Goal: Find specific page/section: Find specific page/section

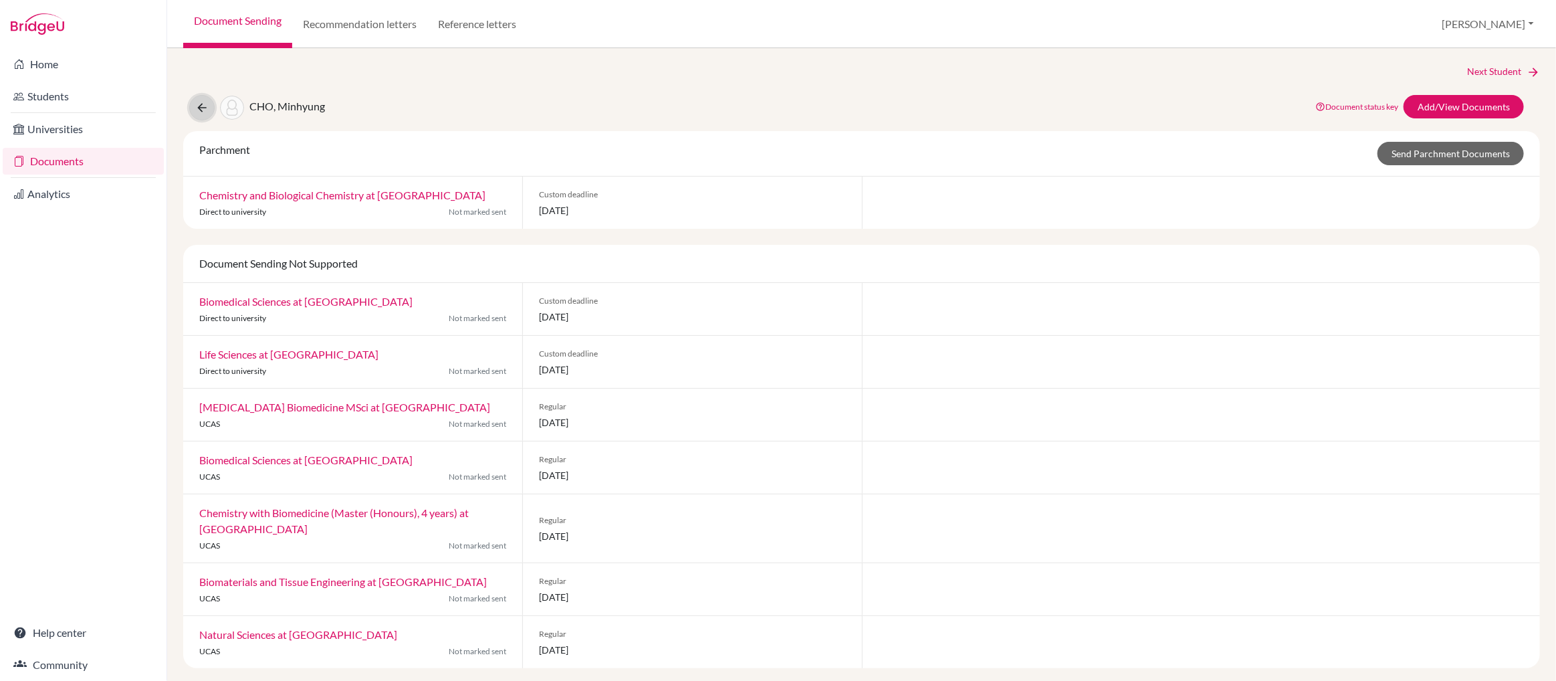
click at [201, 106] on icon at bounding box center [201, 107] width 13 height 13
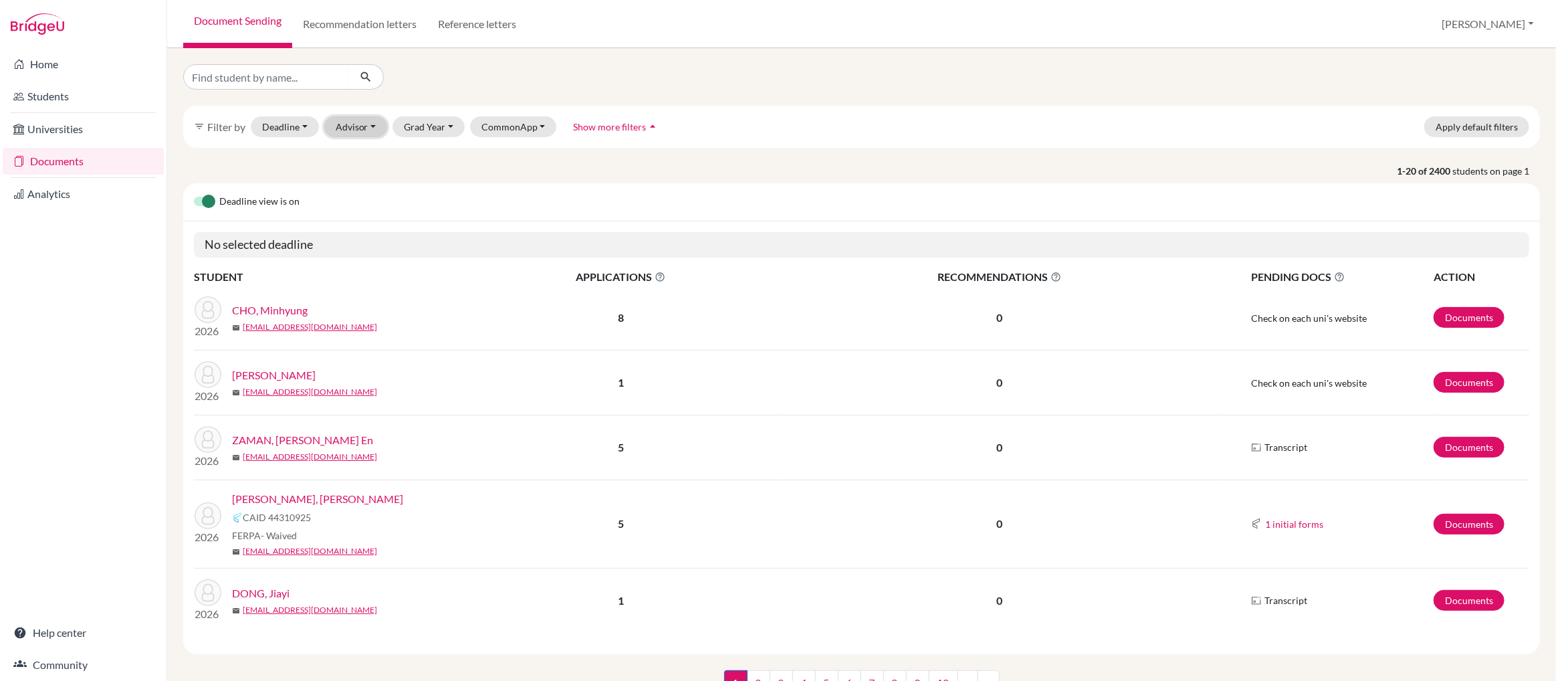
click at [356, 130] on button "Advisor" at bounding box center [356, 126] width 64 height 21
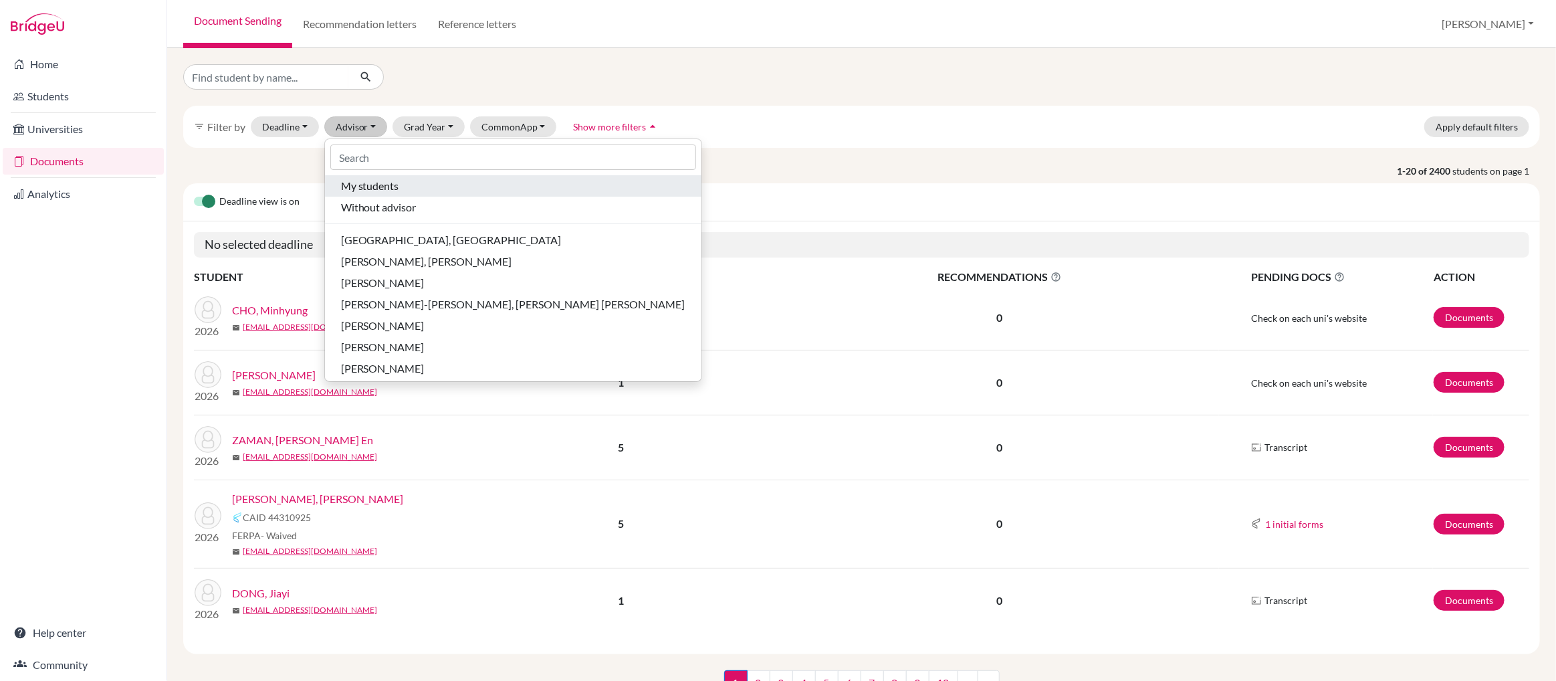
click at [366, 191] on span "My students" at bounding box center [370, 186] width 58 height 16
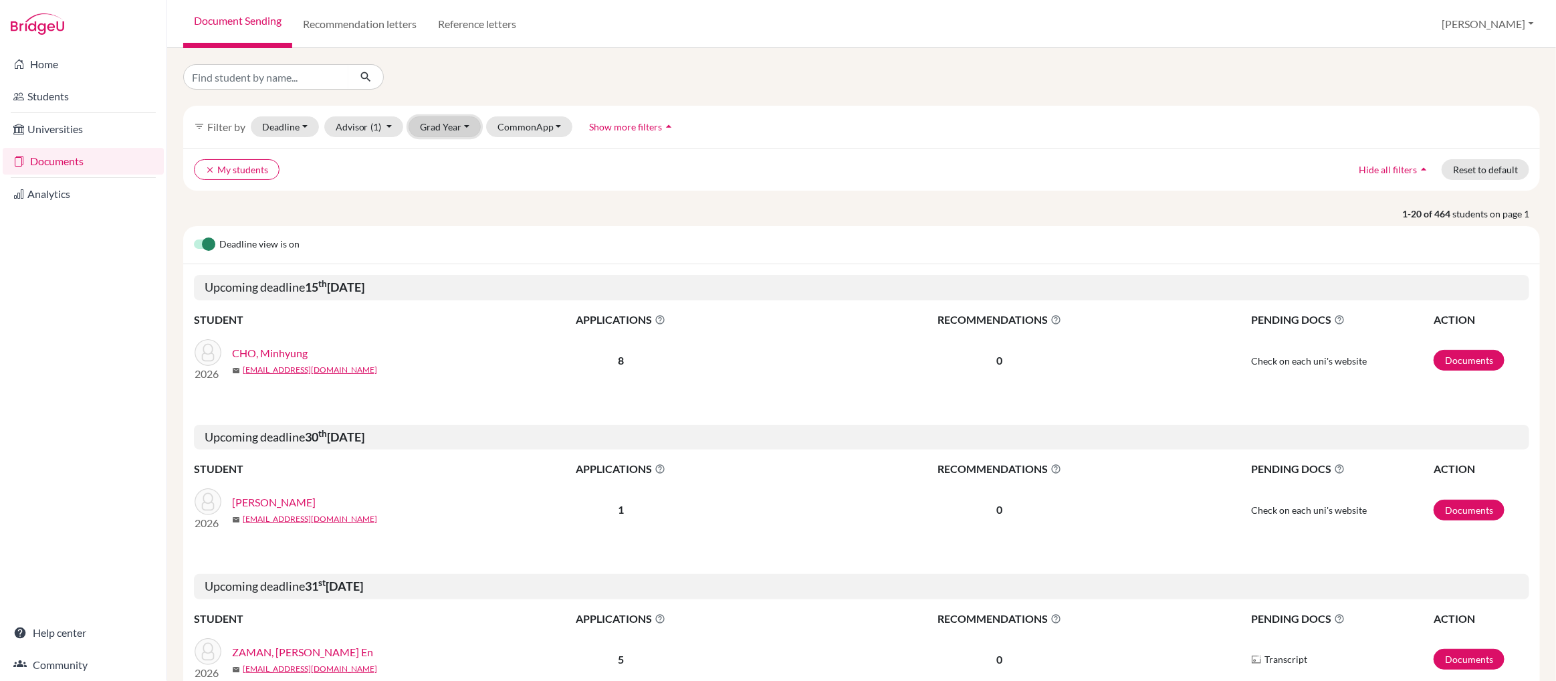
click at [440, 130] on button "Grad Year" at bounding box center [444, 126] width 72 height 21
click at [449, 221] on div "2026" at bounding box center [448, 219] width 47 height 16
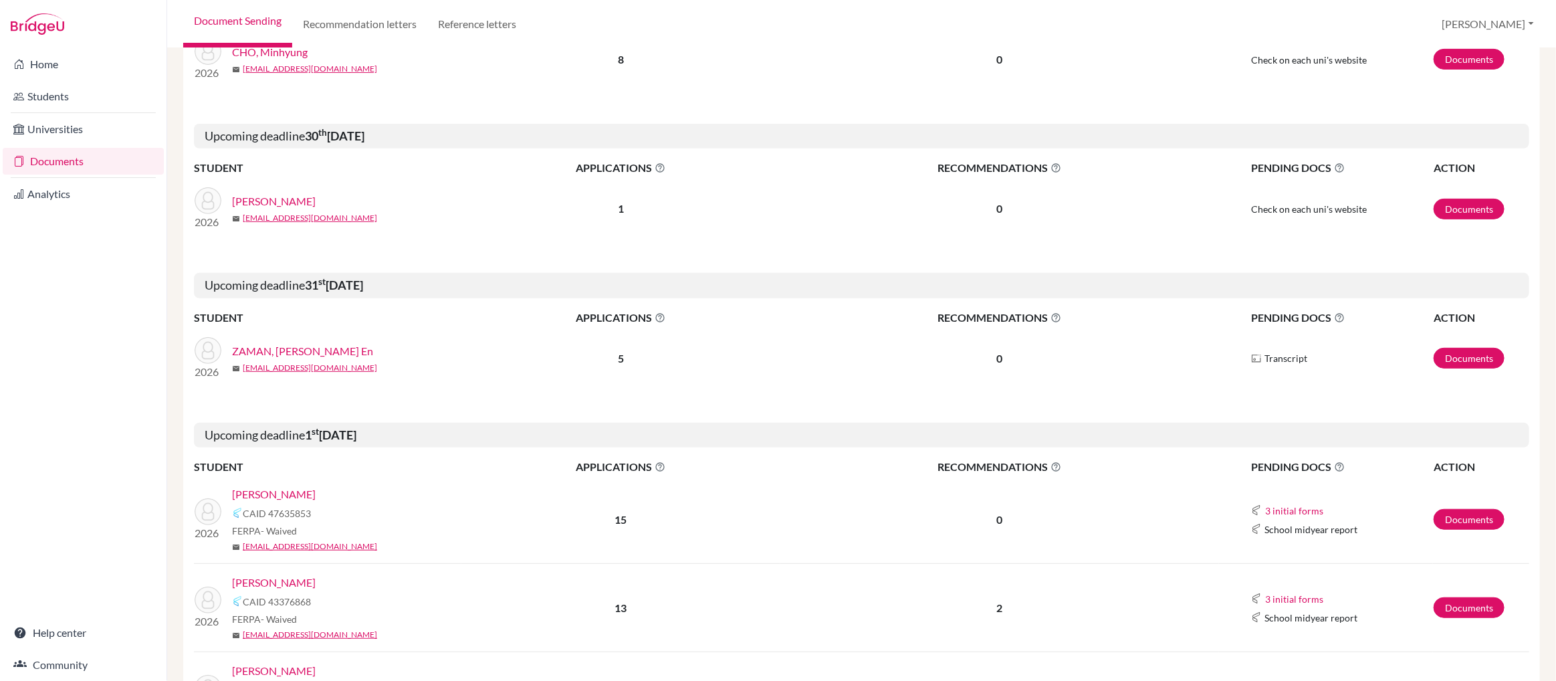
scroll to position [310, 0]
